Goal: Register for event/course

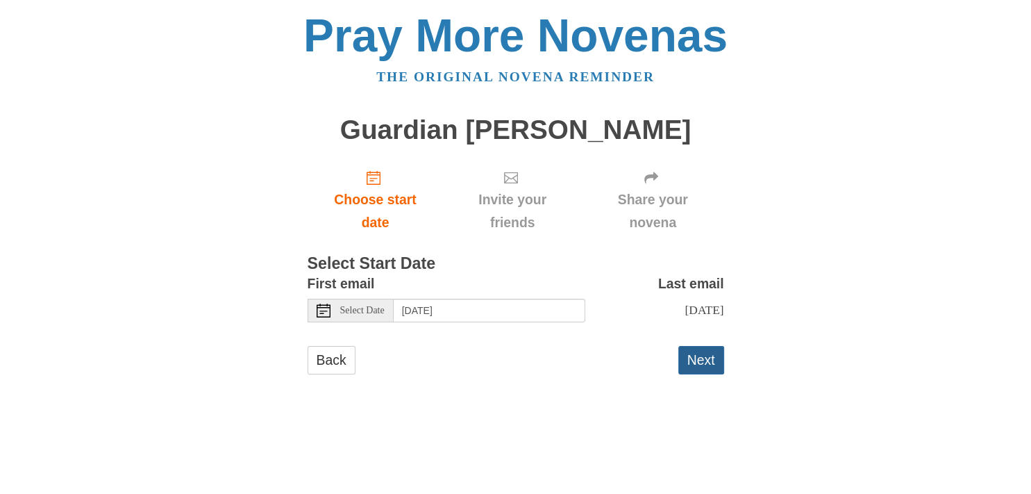
click at [698, 358] on button "Next" at bounding box center [701, 360] width 46 height 28
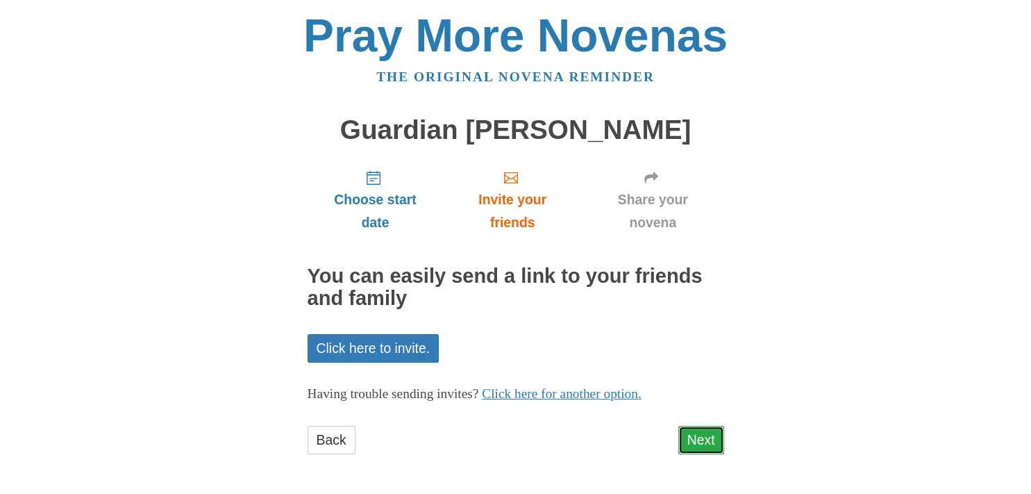
click at [701, 434] on link "Next" at bounding box center [701, 440] width 46 height 28
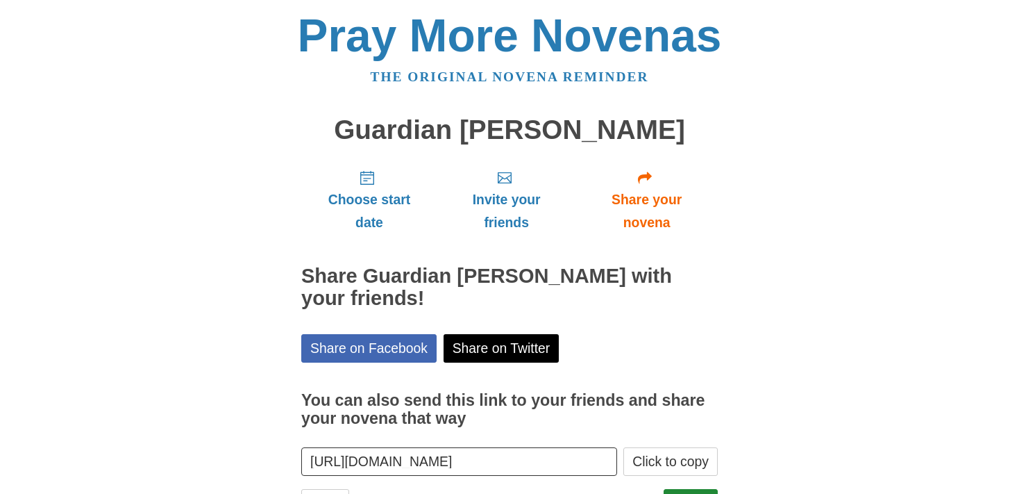
scroll to position [63, 0]
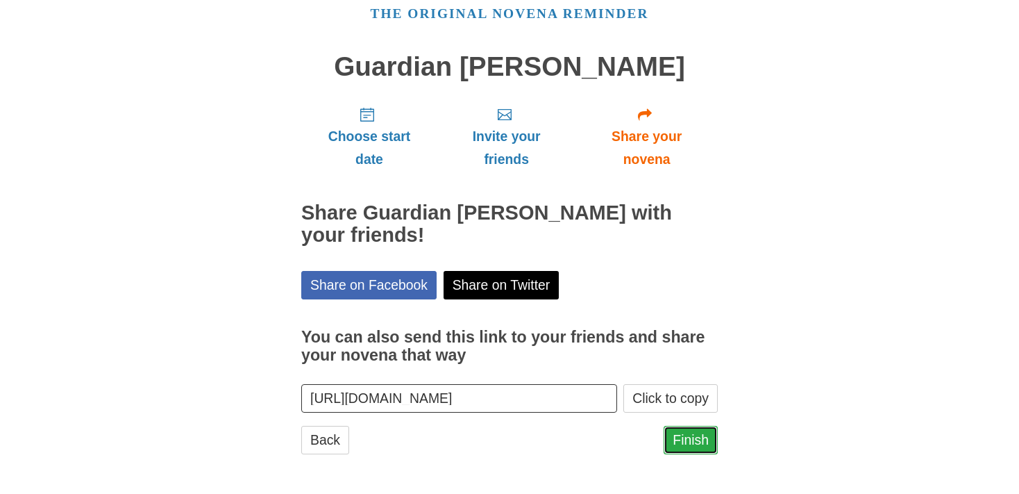
click at [684, 435] on link "Finish" at bounding box center [691, 440] width 54 height 28
